Goal: Obtain resource: Download file/media

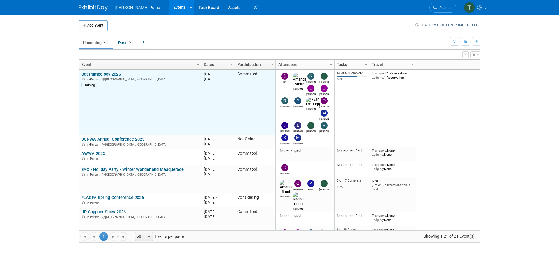
click at [110, 80] on div "In-Person [GEOGRAPHIC_DATA], [GEOGRAPHIC_DATA]" at bounding box center [139, 79] width 117 height 5
click at [111, 71] on td "Cat Pumpology 2025 Cat Pumpology 2025 In-Person [GEOGRAPHIC_DATA], [GEOGRAPHIC_…" at bounding box center [140, 102] width 122 height 65
click at [110, 74] on link "Cat Pumpology 2025" at bounding box center [101, 74] width 40 height 5
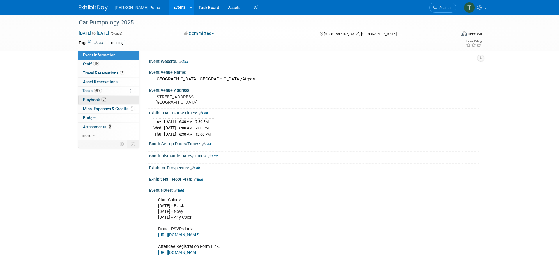
click at [93, 98] on span "Playbook 57" at bounding box center [95, 99] width 24 height 5
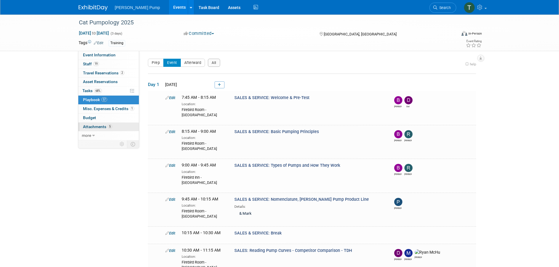
click at [98, 126] on span "Attachments 5" at bounding box center [97, 127] width 29 height 5
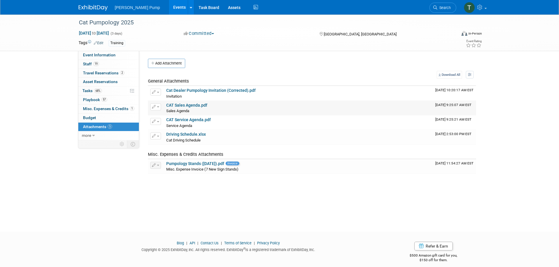
click at [179, 104] on link "CAT Sales Agenda.pdf" at bounding box center [186, 105] width 41 height 5
